Goal: Check status: Check status

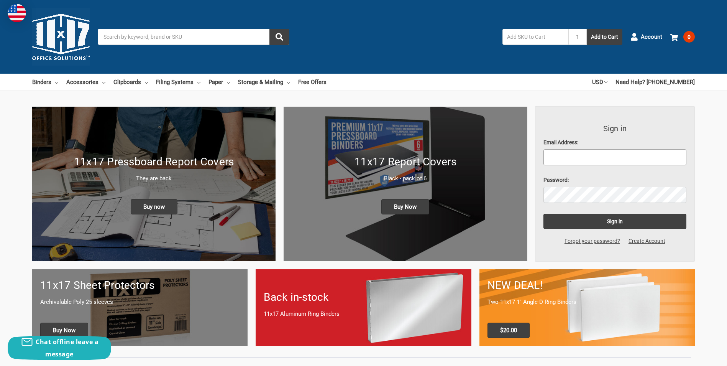
click at [574, 154] on input "Email Address:" at bounding box center [615, 157] width 143 height 16
type input "[PERSON_NAME][EMAIL_ADDRESS][PERSON_NAME][DOMAIN_NAME]"
click at [544, 214] on input "Sign in" at bounding box center [615, 221] width 143 height 15
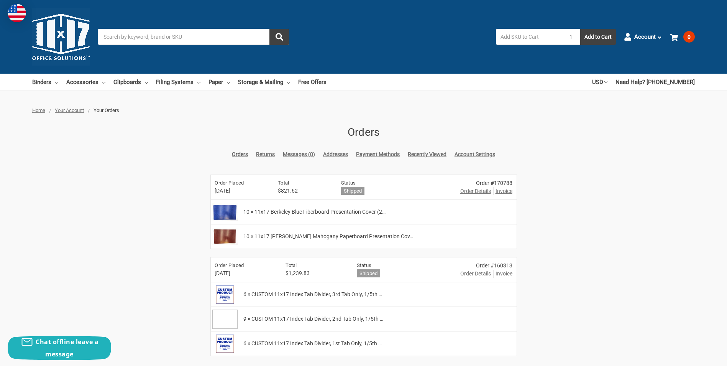
click at [470, 191] on span "Order Details" at bounding box center [475, 191] width 31 height 8
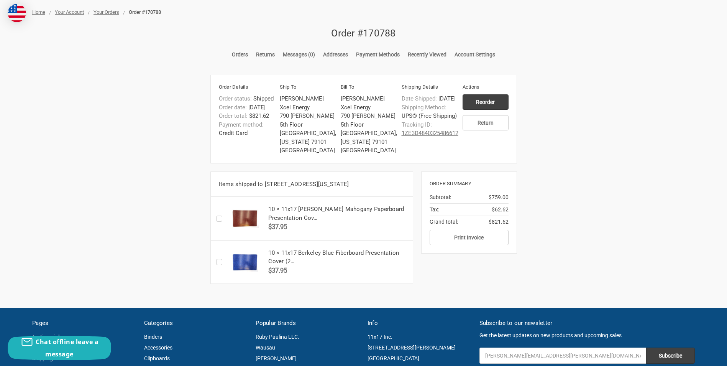
scroll to position [115, 0]
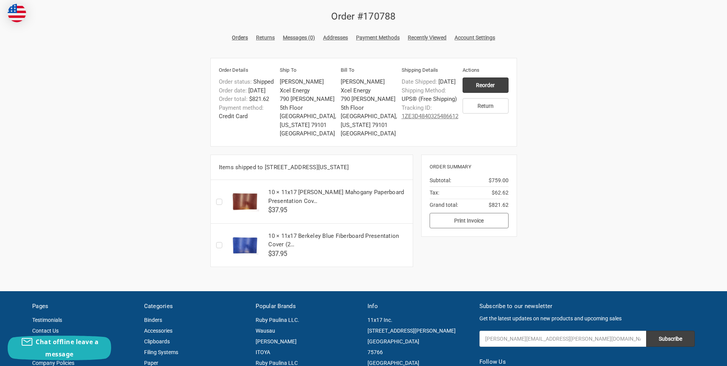
click at [476, 219] on button "Print Invoice" at bounding box center [469, 220] width 79 height 15
